Goal: Information Seeking & Learning: Learn about a topic

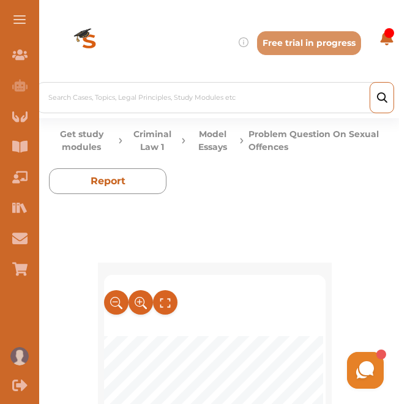
click at [398, 39] on div "Search Cases, Topics, Legal Principles, Study Modules etc Your Library UK Conta…" at bounding box center [215, 59] width 369 height 118
click at [225, 146] on button "Model Essays" at bounding box center [213, 141] width 45 height 26
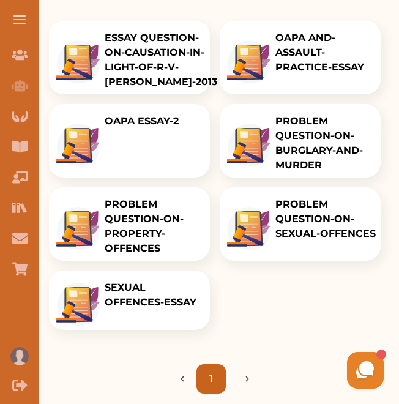
scroll to position [231, 0]
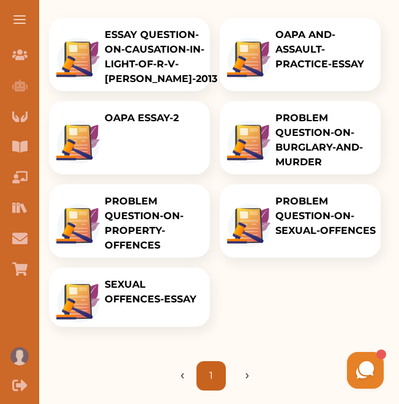
click at [151, 218] on p "PROBLEM QUESTION-ON-PROPERTY-OFFENCES" at bounding box center [155, 223] width 100 height 59
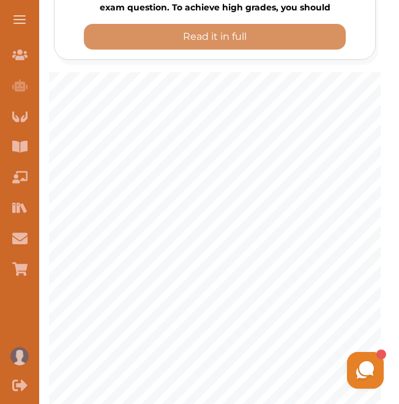
scroll to position [250, 0]
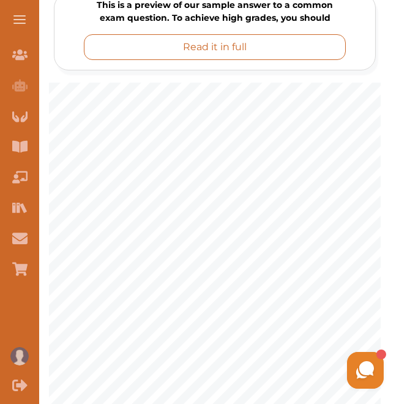
click at [281, 43] on button "Read it in full" at bounding box center [215, 47] width 262 height 26
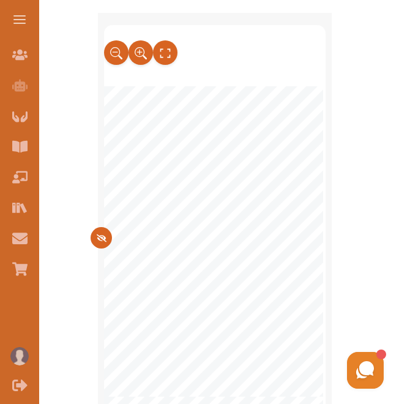
drag, startPoint x: 323, startPoint y: 49, endPoint x: 320, endPoint y: 64, distance: 15.2
click at [320, 64] on div at bounding box center [215, 55] width 222 height 61
click at [130, 50] on button at bounding box center [140, 52] width 27 height 27
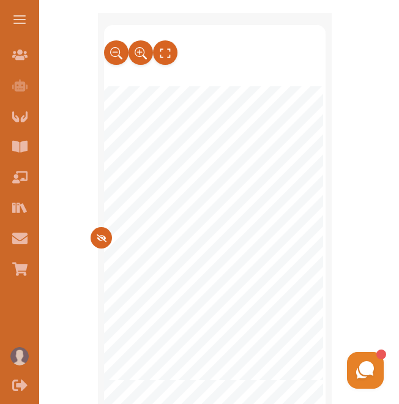
scroll to position [1881, 0]
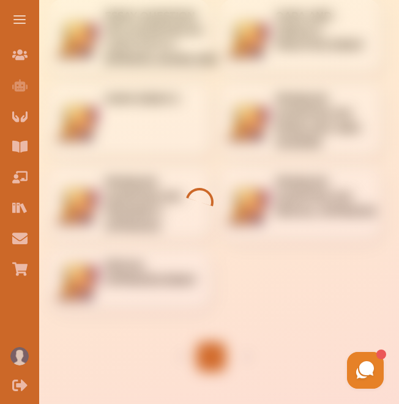
scroll to position [231, 0]
